Goal: Navigation & Orientation: Find specific page/section

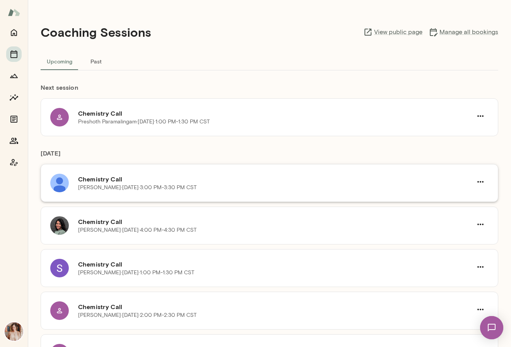
click at [90, 178] on h6 "Chemistry Call" at bounding box center [275, 178] width 394 height 9
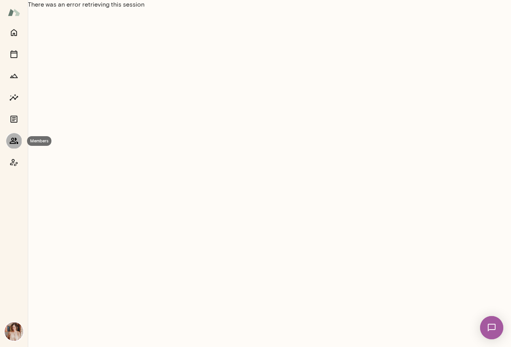
click at [15, 137] on icon "Members" at bounding box center [13, 140] width 9 height 9
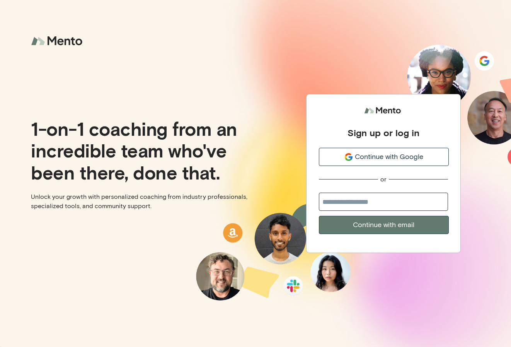
click at [349, 201] on input "email" at bounding box center [383, 201] width 129 height 18
type input "**********"
click at [365, 221] on button "Continue with email" at bounding box center [384, 225] width 130 height 18
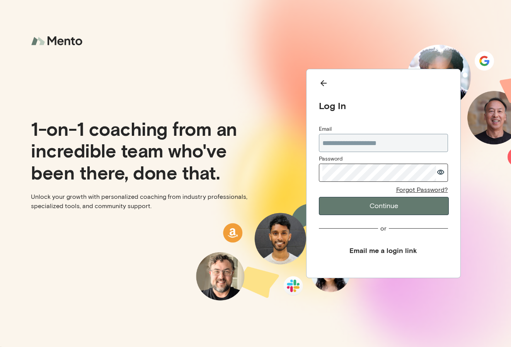
click at [442, 172] on icon "button" at bounding box center [441, 171] width 8 height 5
click at [401, 208] on button "Continue" at bounding box center [384, 206] width 130 height 18
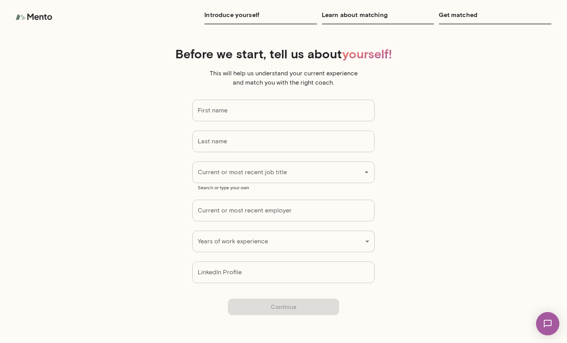
click at [402, 113] on form "First name First name Last name Last name Current or most recent job title Curr…" at bounding box center [284, 192] width 348 height 184
click at [43, 15] on img at bounding box center [34, 16] width 39 height 15
